Goal: Information Seeking & Learning: Learn about a topic

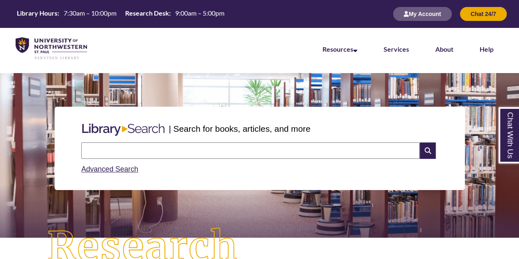
click at [155, 149] on input "text" at bounding box center [250, 150] width 338 height 16
click at [102, 145] on input "text" at bounding box center [250, 150] width 338 height 16
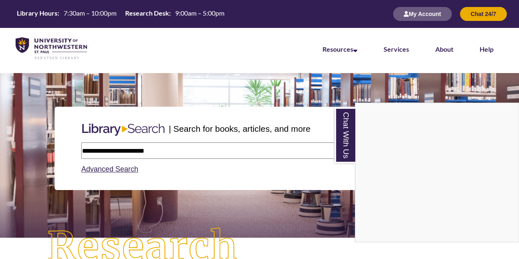
type input "**********"
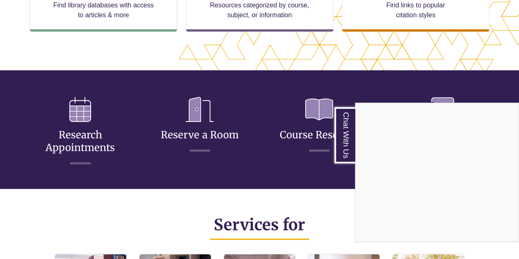
scroll to position [246, 0]
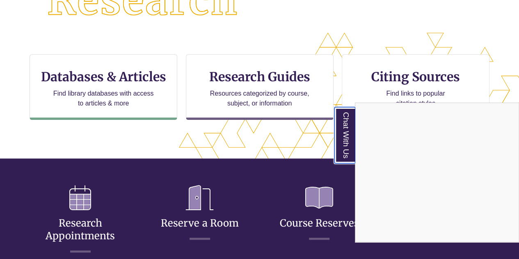
click at [344, 123] on link "Chat With Us" at bounding box center [344, 135] width 21 height 56
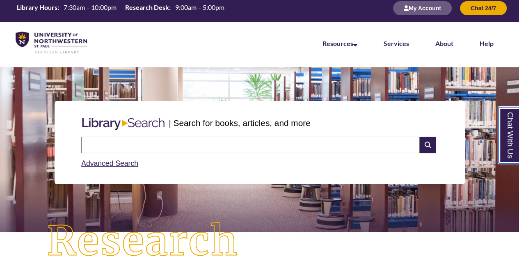
scroll to position [0, 0]
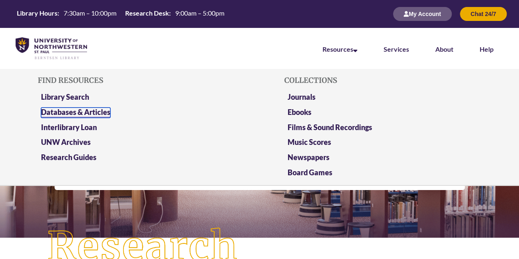
click at [79, 109] on link "Databases & Articles" at bounding box center [75, 112] width 69 height 10
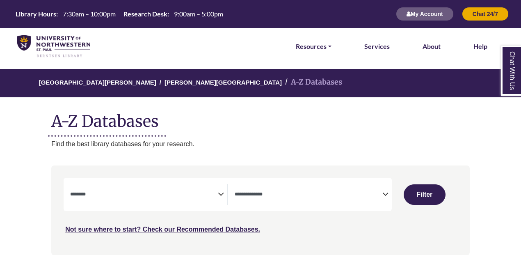
select select "Database Subject Filter"
select select "Database Types Filter"
select select "Database Subject Filter"
select select "Database Types Filter"
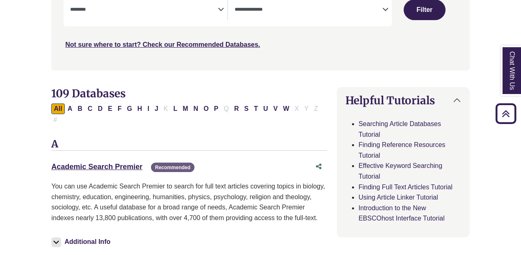
scroll to position [184, 0]
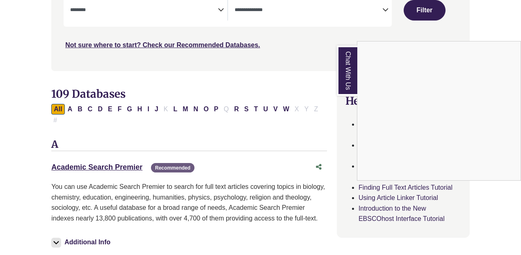
click at [215, 5] on div "Chat With Us" at bounding box center [260, 127] width 521 height 255
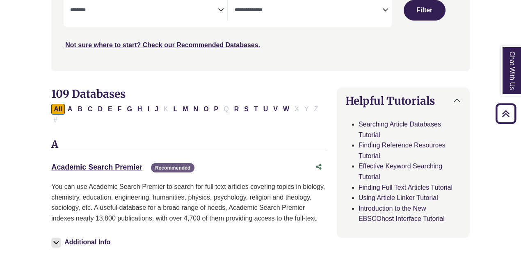
click at [223, 9] on icon "Search filters" at bounding box center [221, 8] width 6 height 12
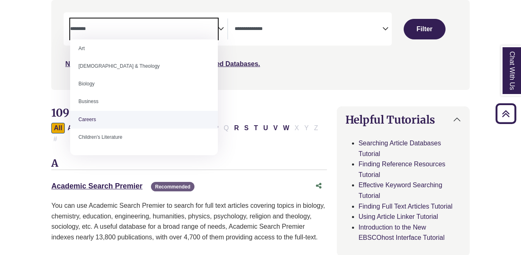
scroll to position [21, 0]
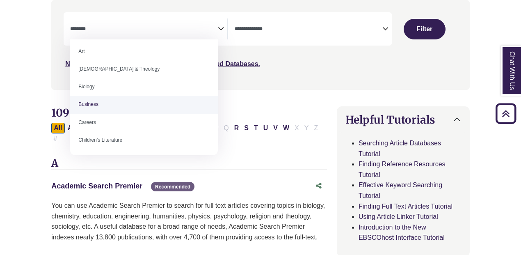
select select "*****"
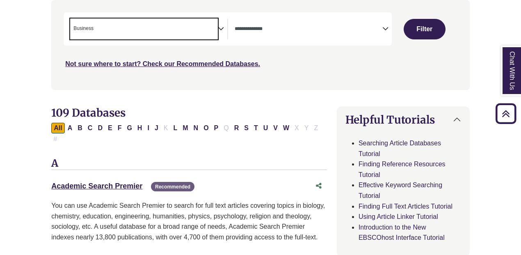
scroll to position [32, 0]
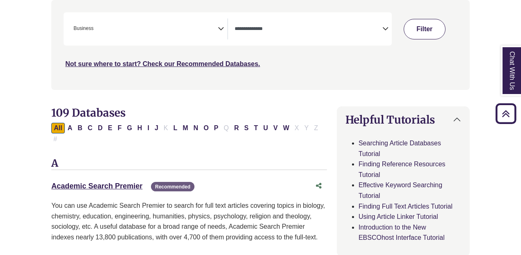
click at [435, 35] on button "Filter" at bounding box center [424, 29] width 42 height 20
select select "Database Types Filter"
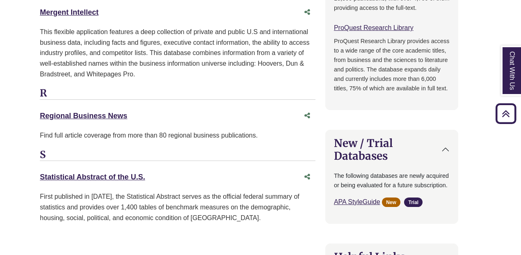
scroll to position [742, 11]
